Goal: Task Accomplishment & Management: Use online tool/utility

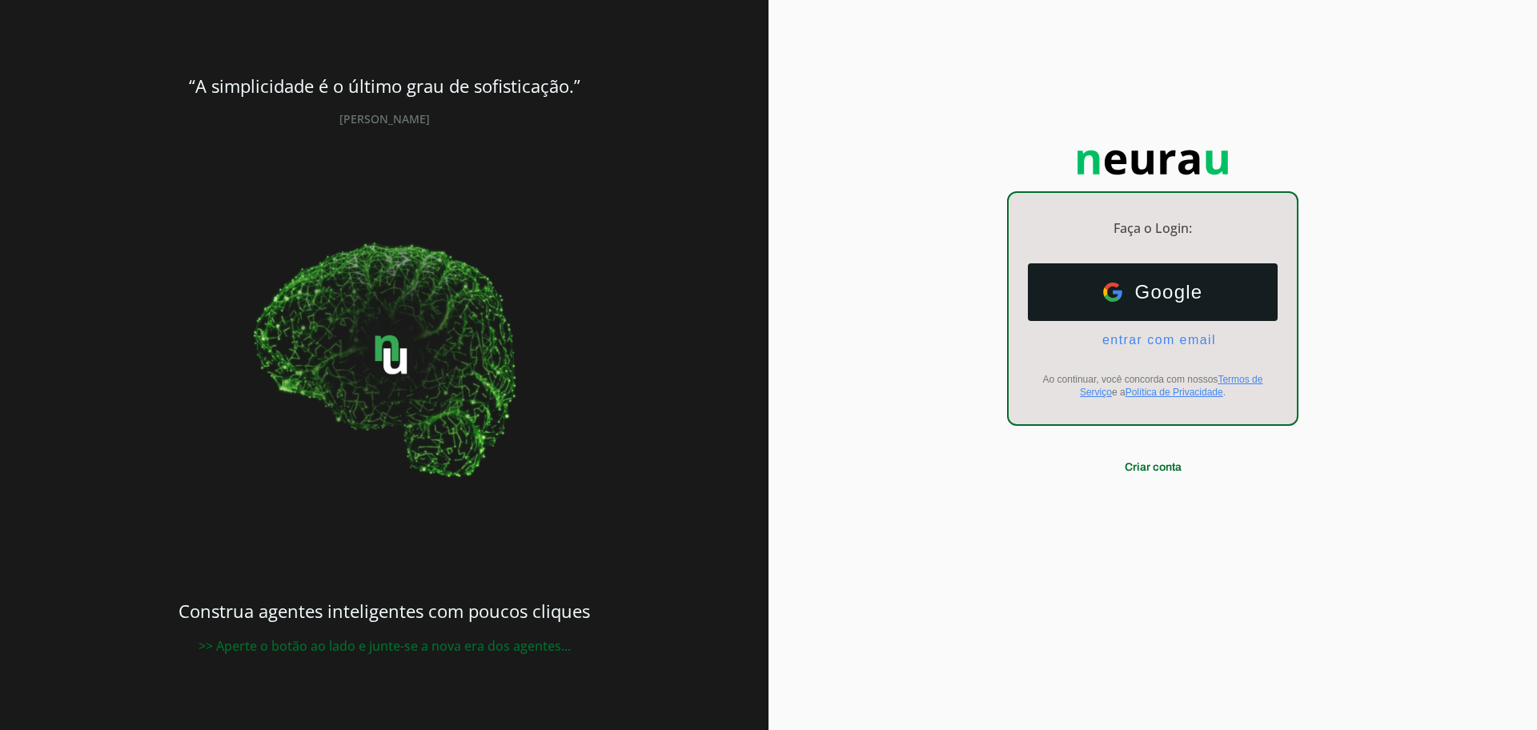
click at [1412, 482] on div "Faça o Login: dashboard Ir para o dashboard Google Google entrar com email E-ma…" at bounding box center [1153, 365] width 769 height 730
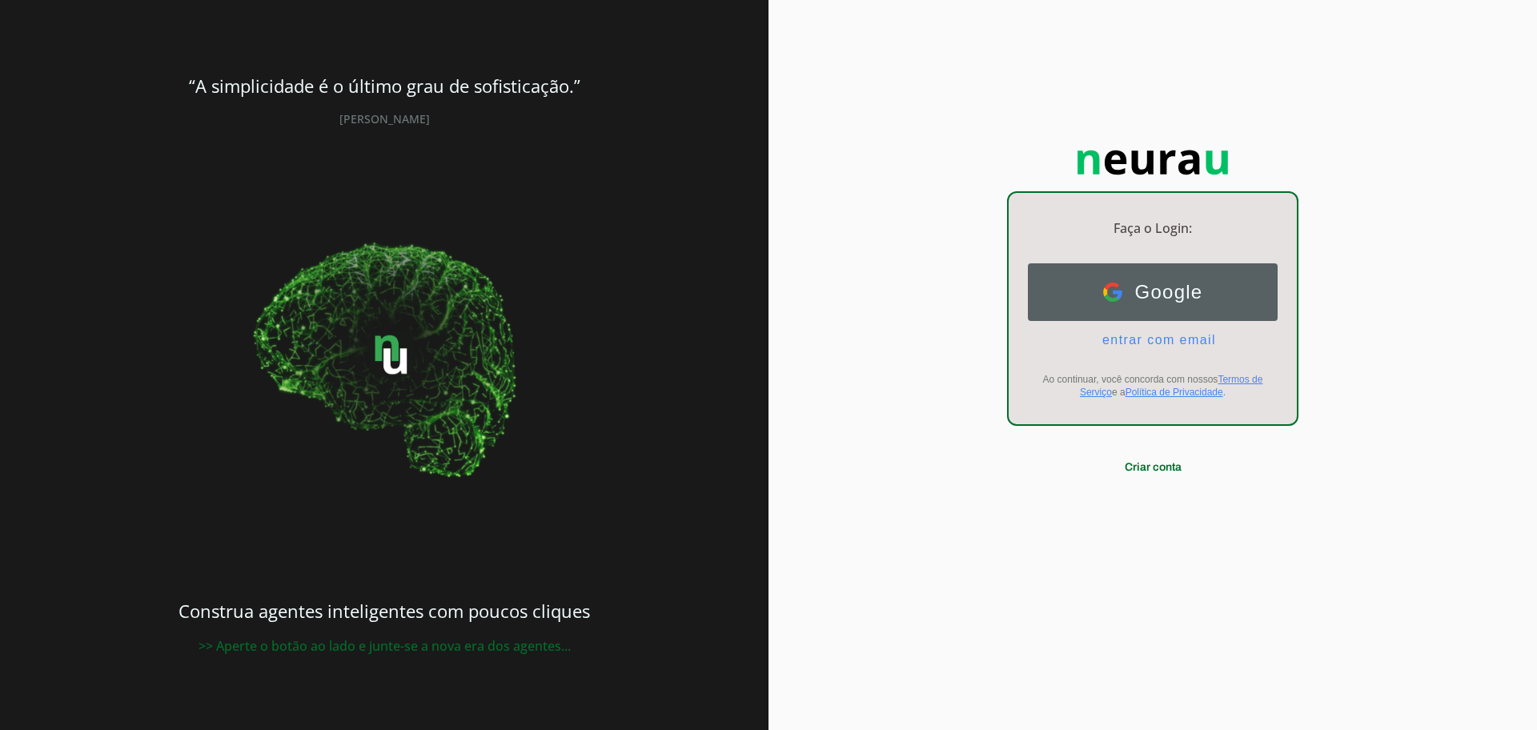
click at [1156, 290] on span "Google" at bounding box center [1162, 292] width 81 height 22
